Goal: Information Seeking & Learning: Find specific fact

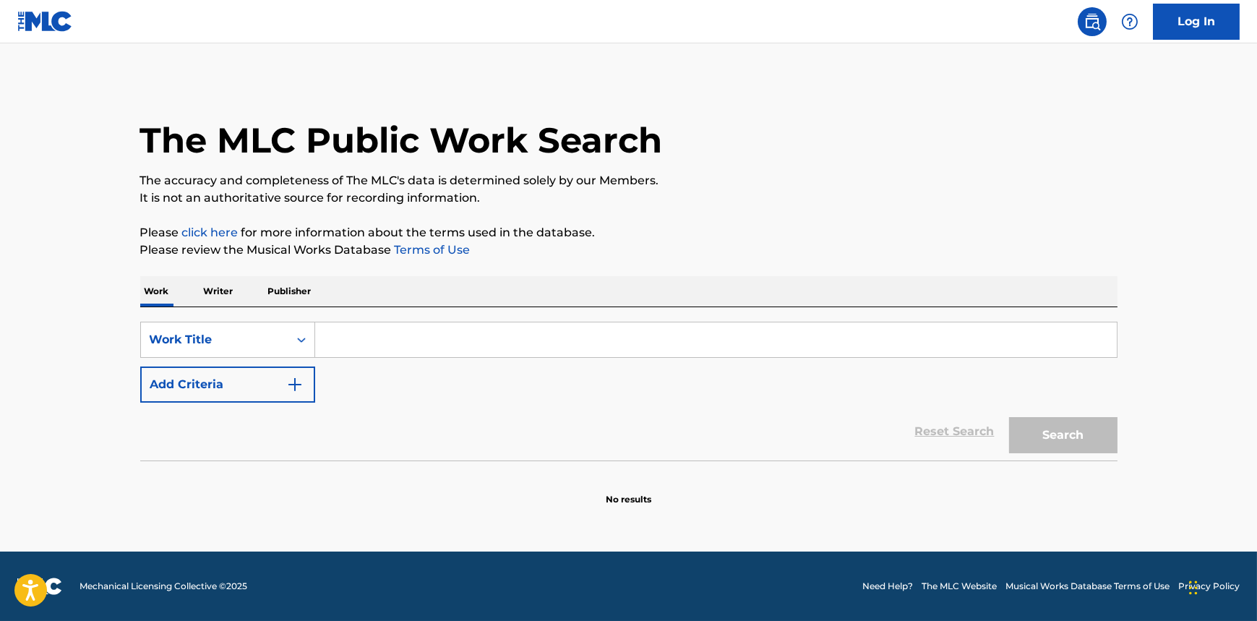
click at [438, 343] on input "Search Form" at bounding box center [716, 339] width 802 height 35
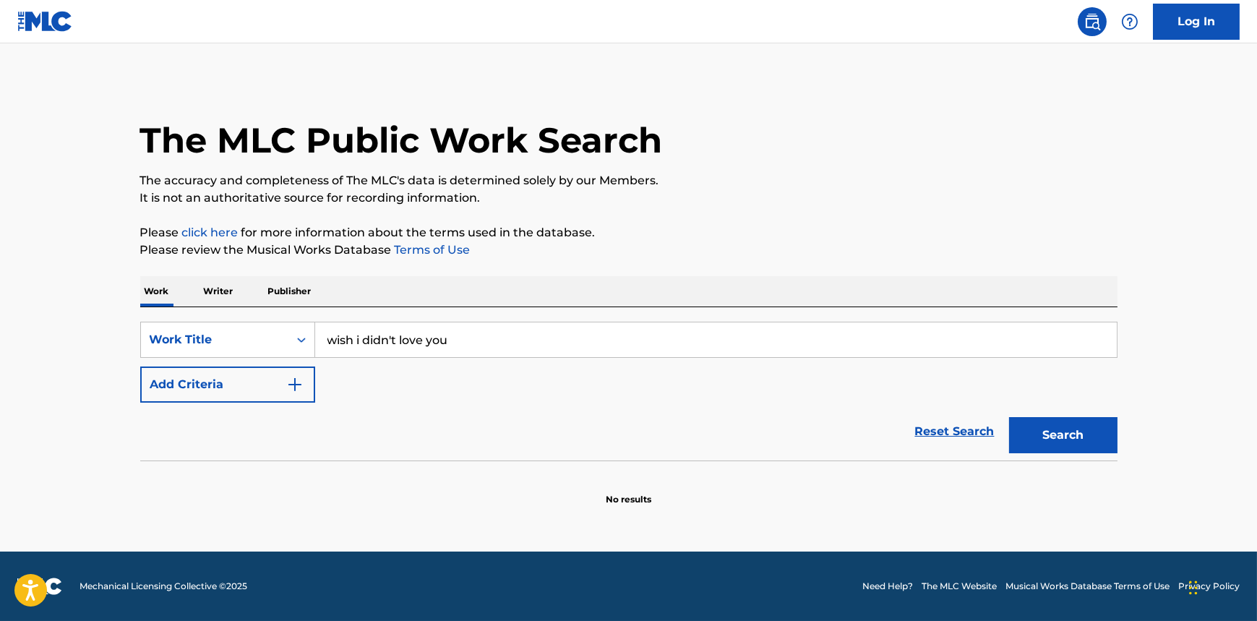
type input "wish i didn't love you"
click at [140, 366] on button "Add Criteria" at bounding box center [227, 384] width 175 height 36
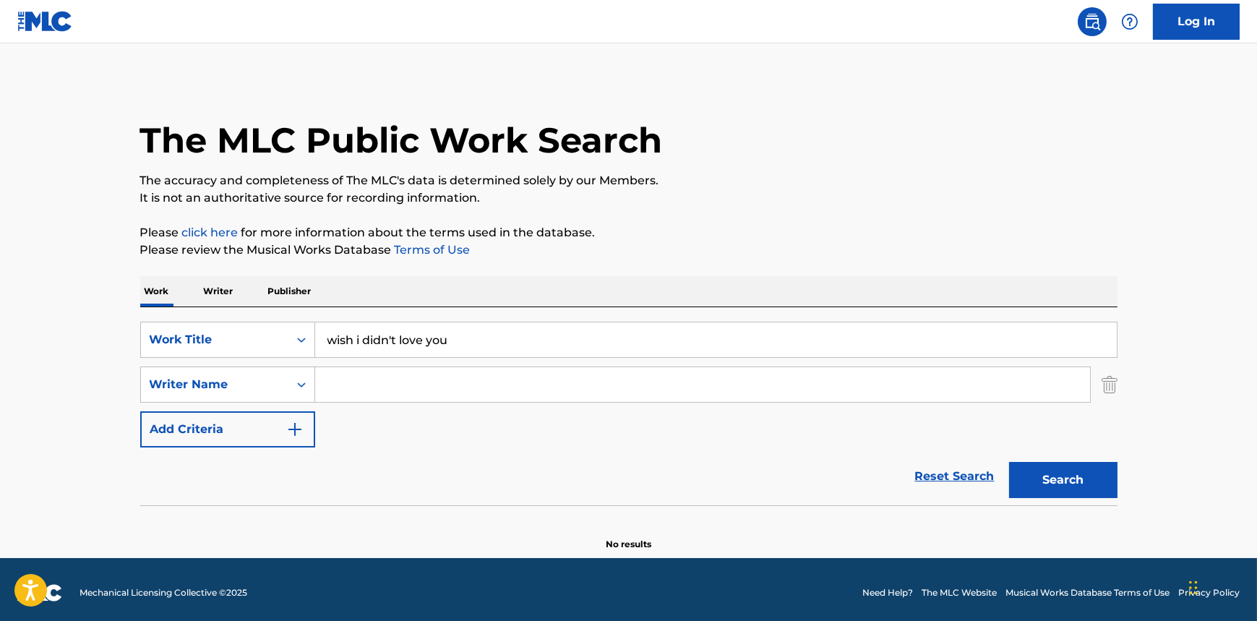
click at [528, 390] on input "Search Form" at bounding box center [702, 384] width 775 height 35
click at [422, 364] on div "SearchWithCriteria349eac0b-feea-43db-baaa-d88f7b4d5457 Work Title wish i didn't…" at bounding box center [628, 385] width 977 height 126
click at [439, 387] on input "Search Form" at bounding box center [702, 384] width 775 height 35
type input "taegen"
click at [1009, 462] on button "Search" at bounding box center [1063, 480] width 108 height 36
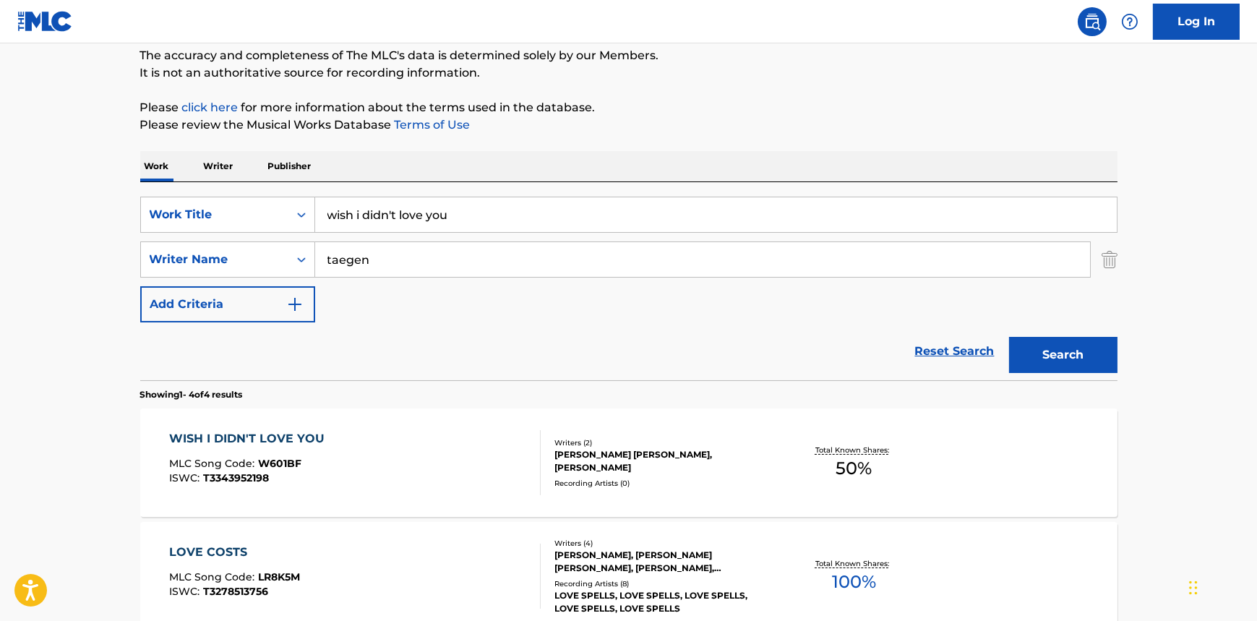
scroll to position [131, 0]
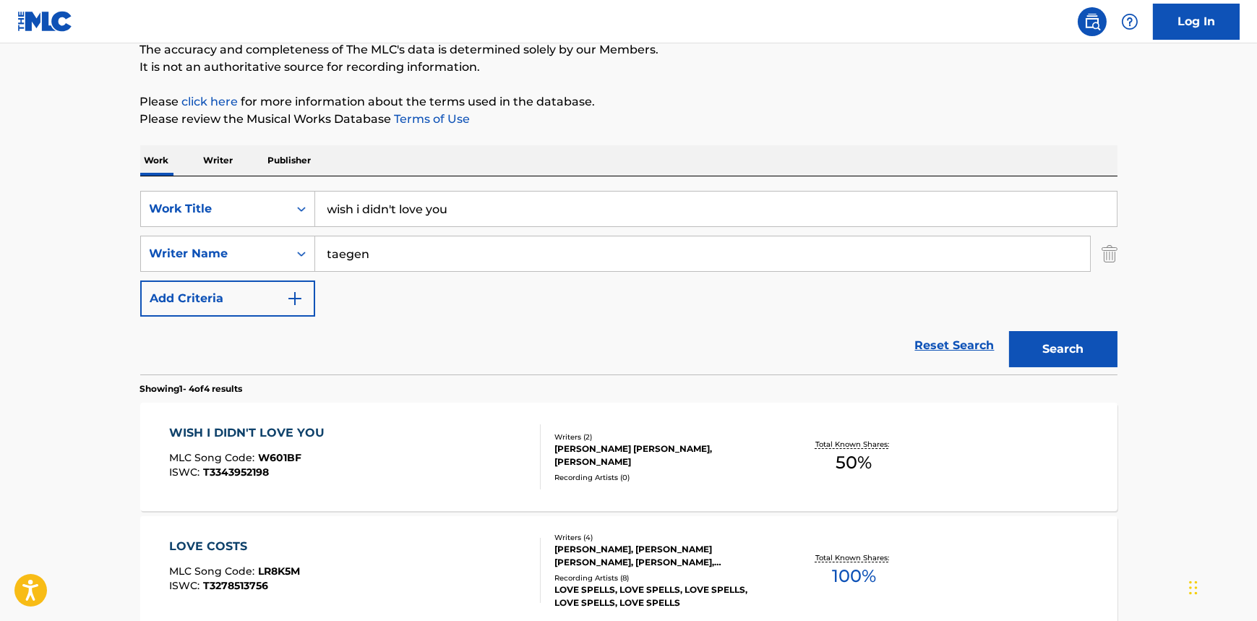
click at [454, 440] on div "WISH I DIDN'T LOVE YOU MLC Song Code : W601BF ISWC : T3343952198" at bounding box center [355, 456] width 372 height 65
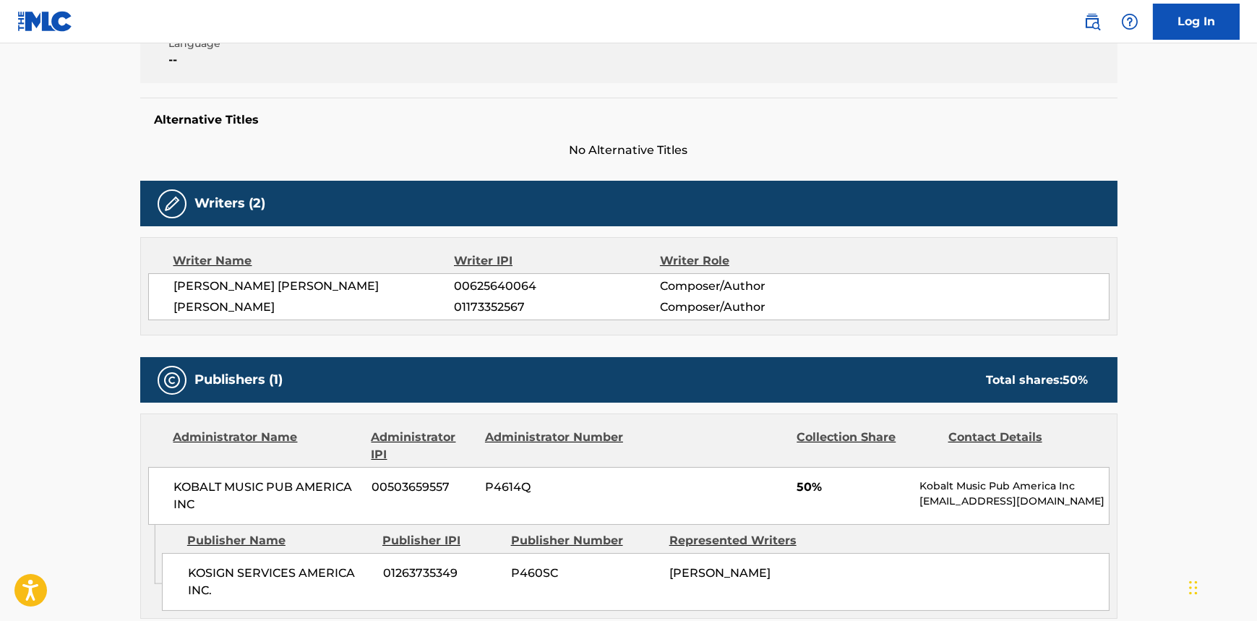
scroll to position [460, 0]
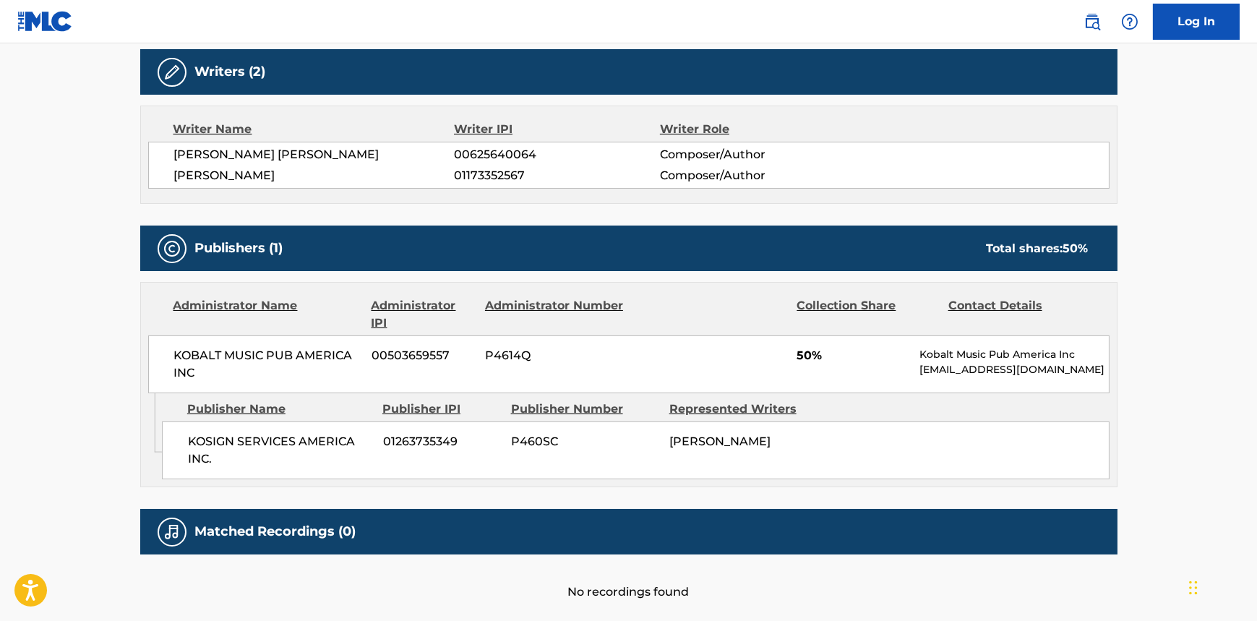
click at [961, 432] on div "KOSIGN SERVICES AMERICA INC. 01263735349 P460SC [PERSON_NAME]" at bounding box center [636, 450] width 948 height 58
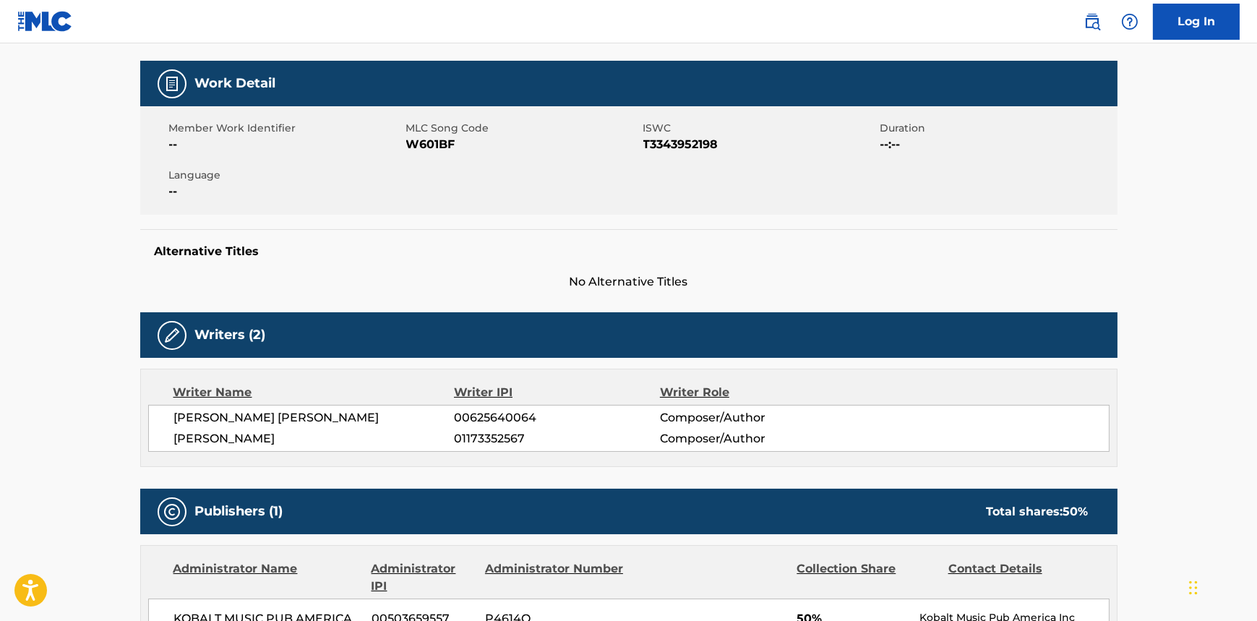
scroll to position [262, 0]
